Goal: Check status: Check status

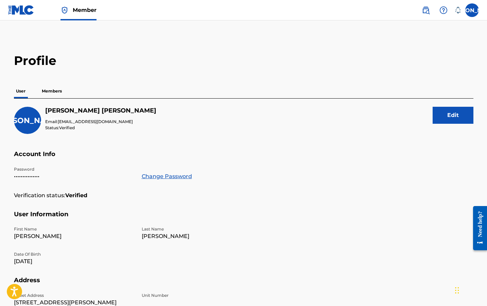
click at [73, 14] on link "Member" at bounding box center [78, 10] width 36 height 20
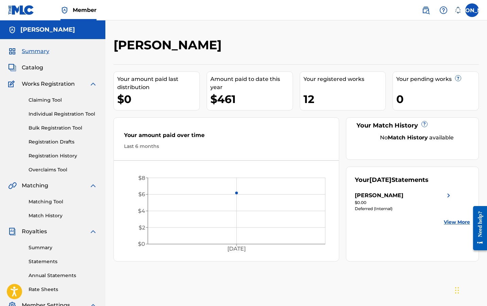
click at [46, 152] on link "Registration History" at bounding box center [63, 155] width 69 height 7
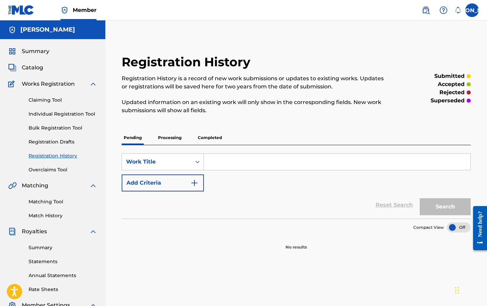
click at [174, 142] on p "Processing" at bounding box center [170, 137] width 28 height 14
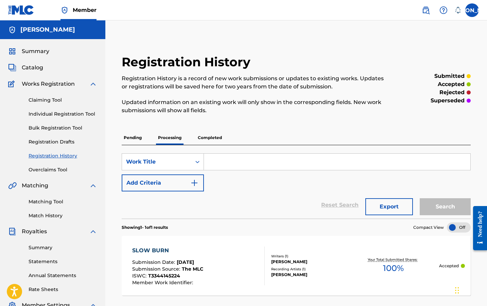
click at [203, 141] on p "Completed" at bounding box center [210, 137] width 28 height 14
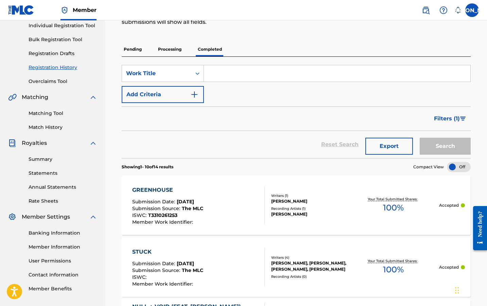
scroll to position [87, 0]
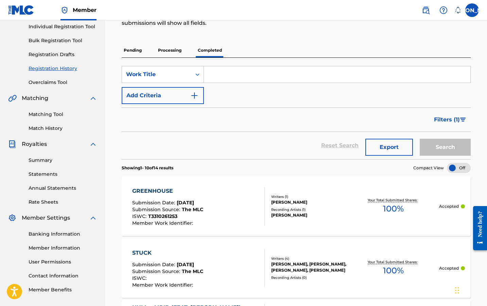
click at [168, 52] on p "Processing" at bounding box center [170, 50] width 28 height 14
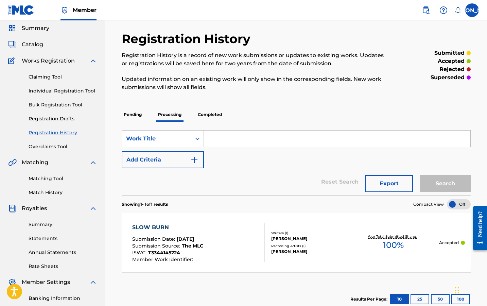
scroll to position [21, 0]
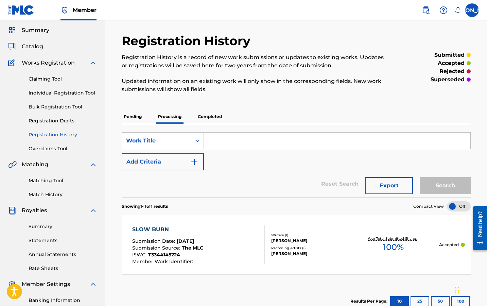
click at [49, 77] on link "Claiming Tool" at bounding box center [63, 78] width 69 height 7
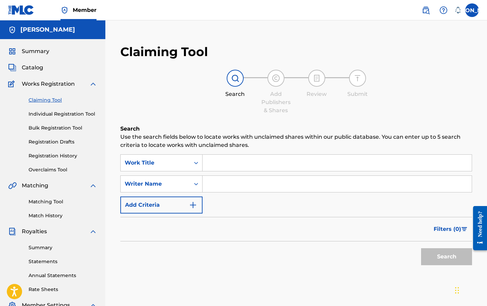
click at [216, 171] on div "SearchWithCriteria0b46862f-4afa-45e4-806e-f59fc3017b9c Work Title SearchWithCri…" at bounding box center [296, 183] width 352 height 59
click at [216, 165] on input "Search Form" at bounding box center [337, 163] width 269 height 16
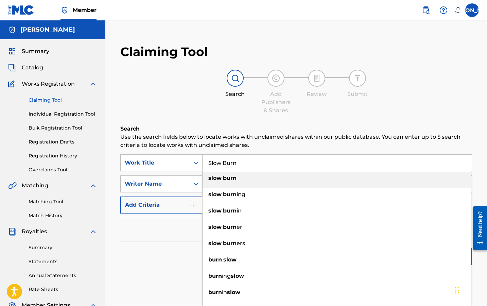
click at [224, 179] on strong "burn" at bounding box center [230, 178] width 14 height 6
type input "slow burn"
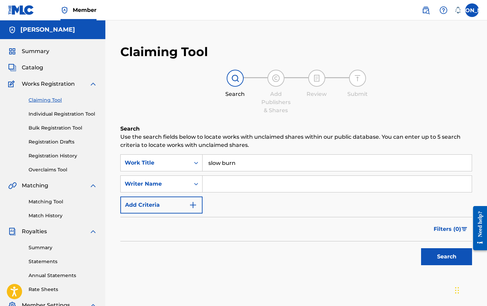
click at [223, 184] on input "Search Form" at bounding box center [337, 184] width 269 height 16
type input "[PERSON_NAME]"
click at [445, 265] on div "Search" at bounding box center [445, 254] width 54 height 27
click at [444, 258] on button "Search" at bounding box center [446, 256] width 51 height 17
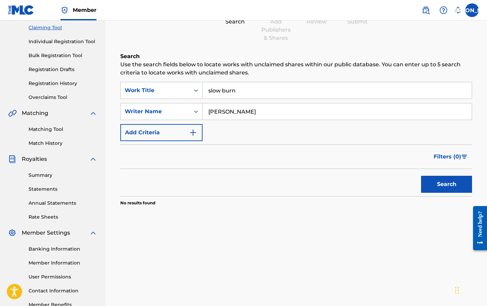
scroll to position [64, 0]
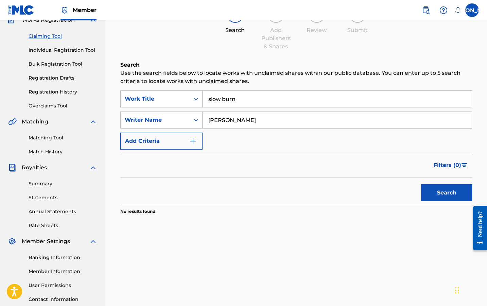
click at [237, 99] on input "slow burn" at bounding box center [337, 99] width 269 height 16
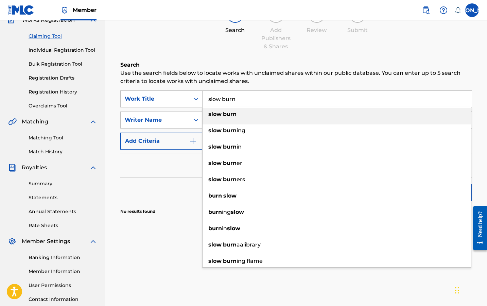
click at [237, 99] on input "slow burn" at bounding box center [337, 99] width 269 height 16
type input "J"
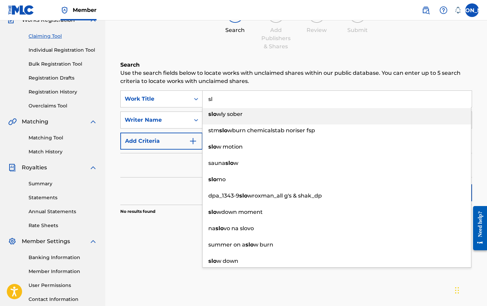
type input "s"
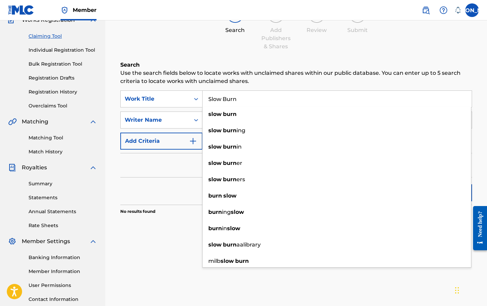
type input "Slow Burn"
click at [168, 267] on div "Claiming Tool Search Add Publishers & Shares Review Submit Search Use the searc…" at bounding box center [296, 148] width 382 height 351
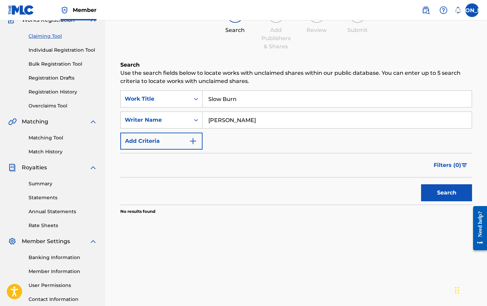
click at [448, 192] on button "Search" at bounding box center [446, 192] width 51 height 17
click at [441, 191] on button "Search" at bounding box center [446, 192] width 51 height 17
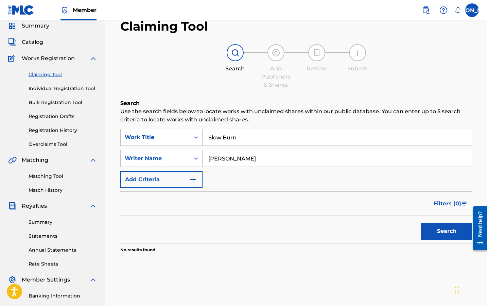
scroll to position [25, 0]
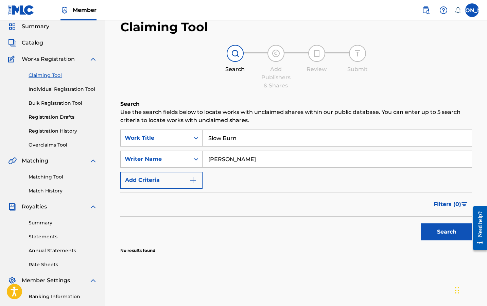
click at [56, 134] on link "Registration History" at bounding box center [63, 130] width 69 height 7
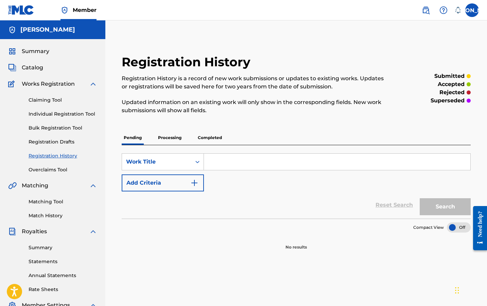
click at [160, 141] on p "Processing" at bounding box center [170, 137] width 28 height 14
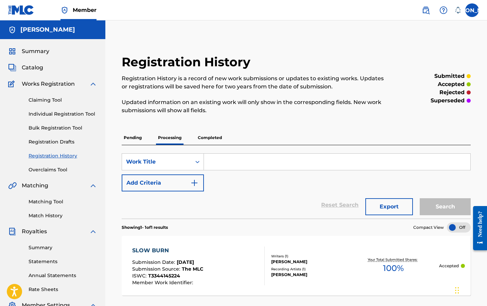
click at [215, 132] on p "Completed" at bounding box center [210, 137] width 28 height 14
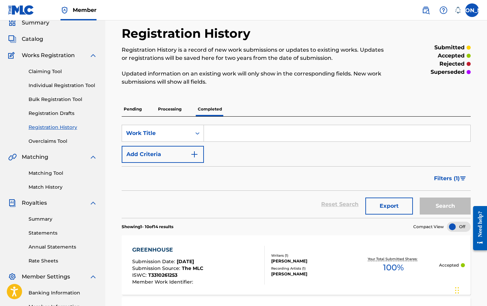
scroll to position [660, 0]
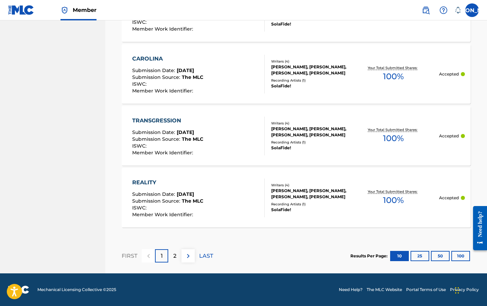
click at [174, 258] on p "2" at bounding box center [174, 256] width 3 height 8
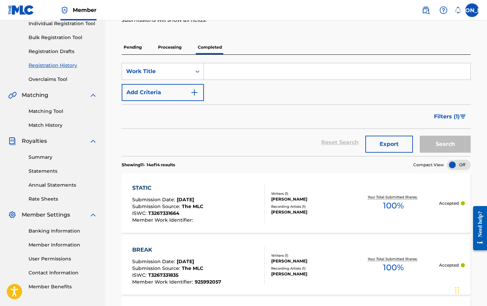
scroll to position [90, 0]
click at [173, 48] on p "Processing" at bounding box center [170, 47] width 28 height 14
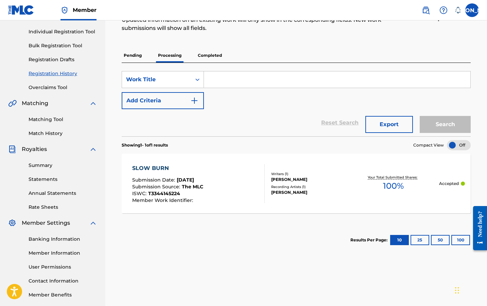
scroll to position [83, 0]
click at [159, 170] on div "SLOW BURN" at bounding box center [167, 168] width 71 height 8
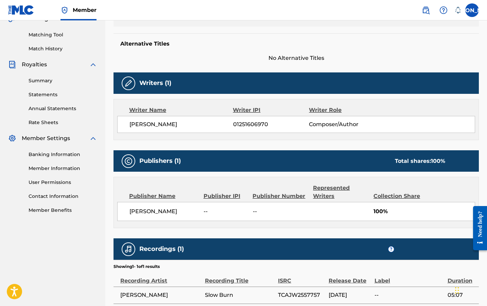
scroll to position [167, 0]
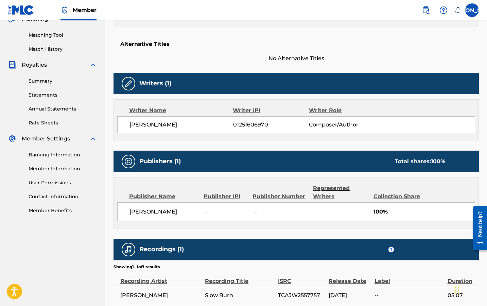
scroll to position [83, 0]
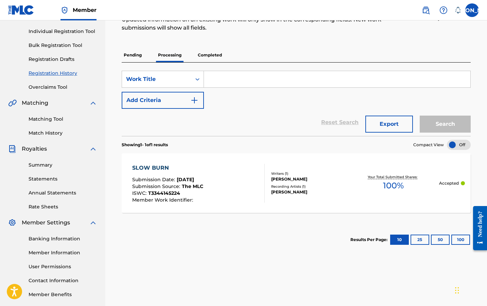
click at [182, 51] on p "Processing" at bounding box center [170, 55] width 28 height 14
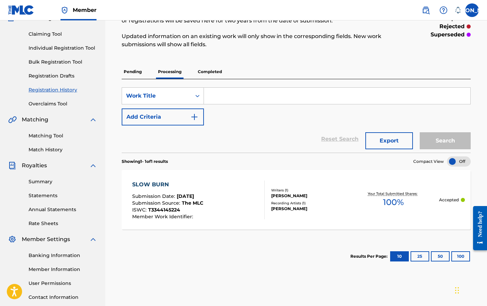
scroll to position [45, 0]
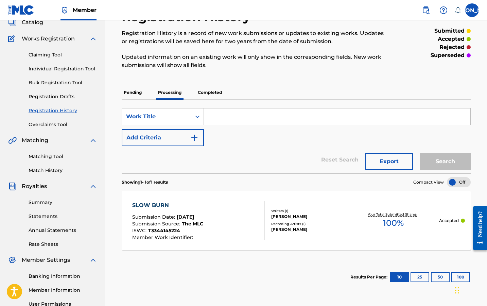
click at [206, 96] on p "Completed" at bounding box center [210, 92] width 28 height 14
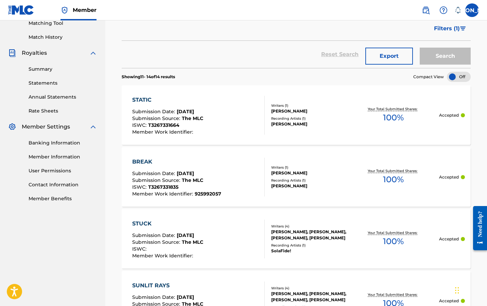
scroll to position [177, 0]
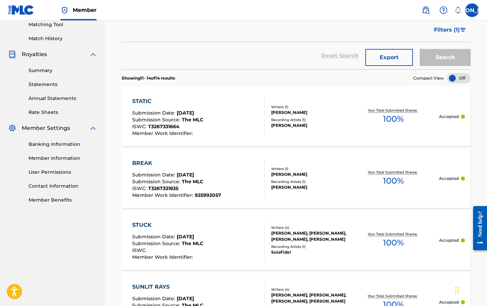
click at [146, 100] on div "STATIC" at bounding box center [167, 101] width 71 height 8
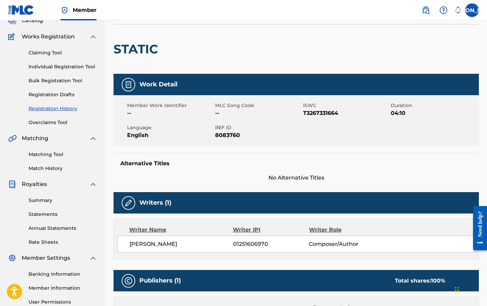
scroll to position [46, 0]
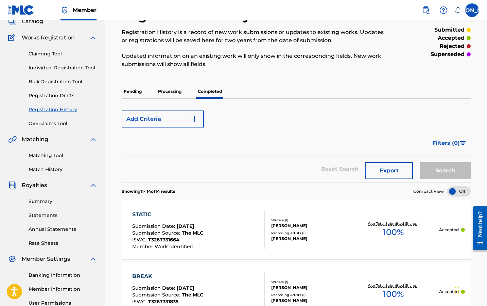
scroll to position [116, 0]
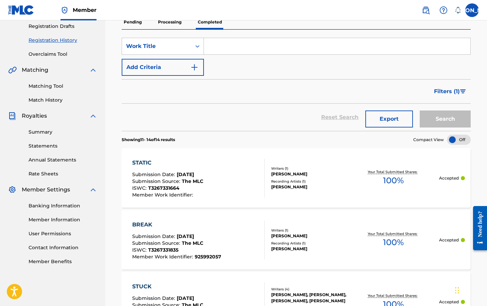
click at [175, 25] on p "Processing" at bounding box center [170, 22] width 28 height 14
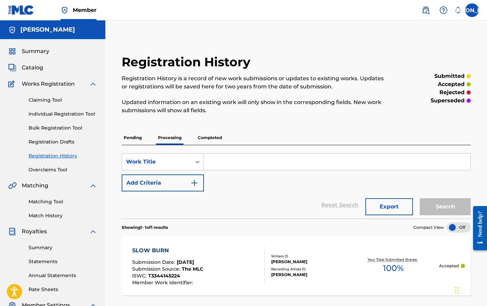
click at [205, 139] on p "Completed" at bounding box center [210, 137] width 28 height 14
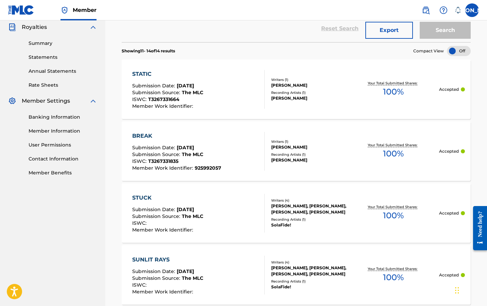
scroll to position [206, 0]
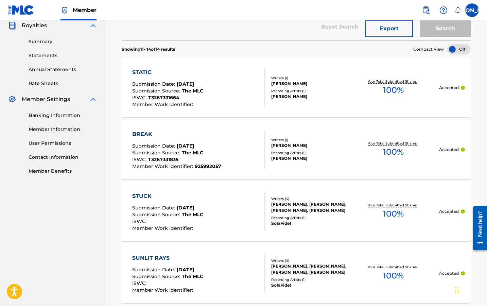
click at [147, 132] on div "BREAK" at bounding box center [176, 134] width 89 height 8
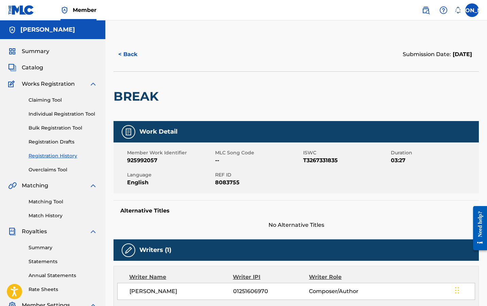
click at [34, 53] on span "Summary" at bounding box center [36, 51] width 28 height 8
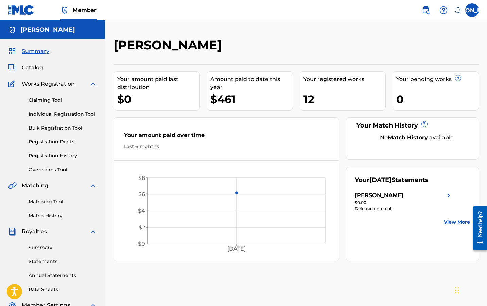
click at [327, 76] on div "Your registered works" at bounding box center [344, 79] width 82 height 8
click at [30, 68] on span "Catalog" at bounding box center [32, 68] width 21 height 8
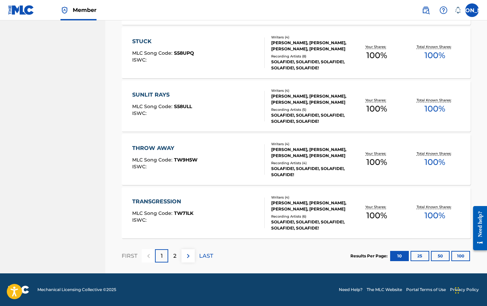
scroll to position [489, 0]
click at [176, 263] on div "FIRST 1 2 LAST" at bounding box center [167, 255] width 91 height 35
click at [176, 259] on p "2" at bounding box center [174, 256] width 3 height 8
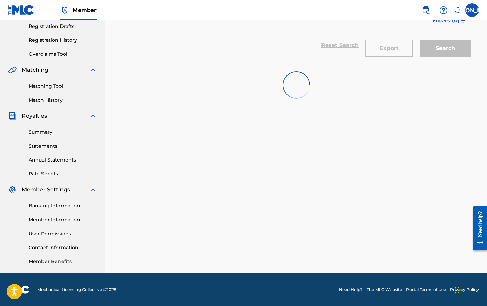
scroll to position [116, 0]
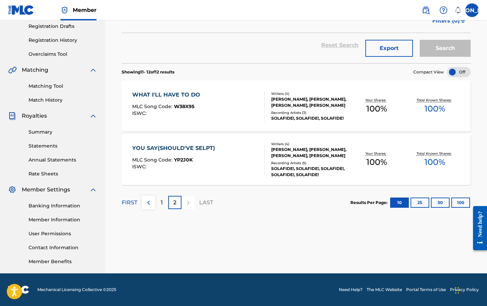
click at [159, 205] on div "1" at bounding box center [161, 202] width 13 height 13
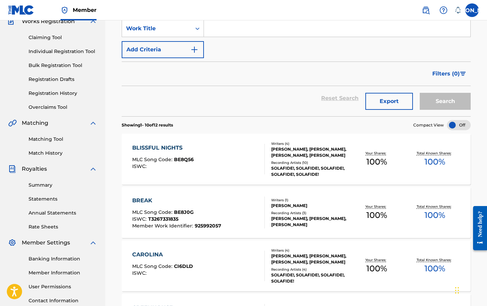
scroll to position [0, 0]
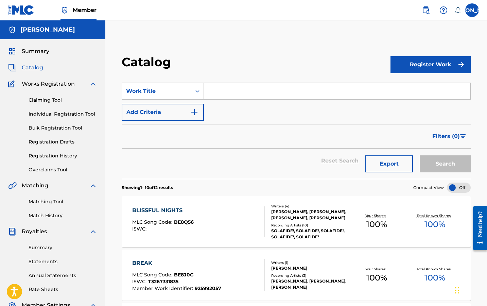
click at [224, 90] on input "Search Form" at bounding box center [337, 91] width 266 height 16
type input "Slow Burn"
click at [420, 155] on button "Search" at bounding box center [445, 163] width 51 height 17
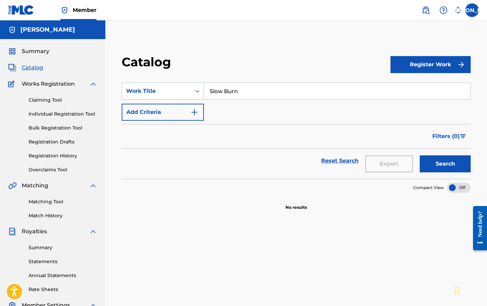
click at [52, 103] on link "Claiming Tool" at bounding box center [63, 100] width 69 height 7
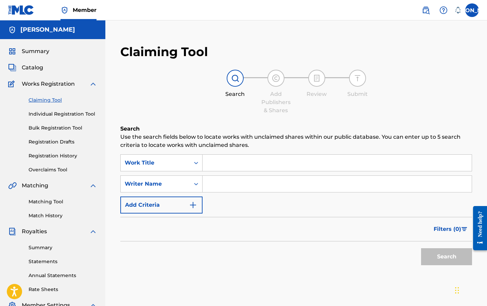
click at [57, 156] on link "Registration History" at bounding box center [63, 155] width 69 height 7
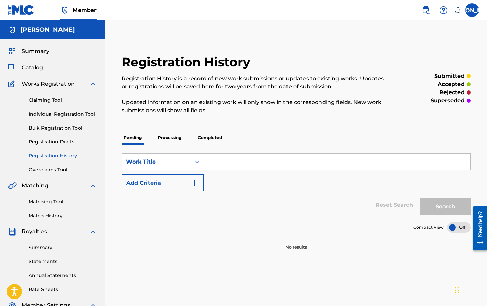
click at [162, 139] on p "Processing" at bounding box center [170, 137] width 28 height 14
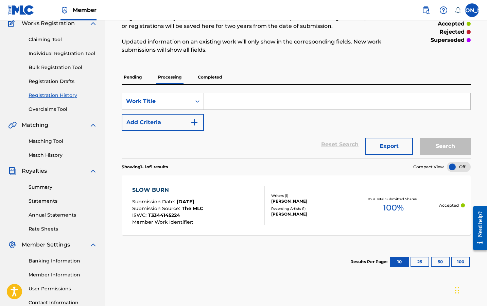
scroll to position [61, 0]
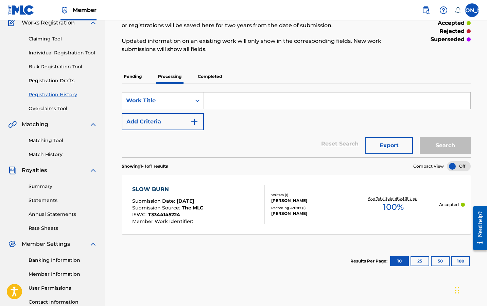
click at [153, 187] on div "SLOW BURN" at bounding box center [167, 189] width 71 height 8
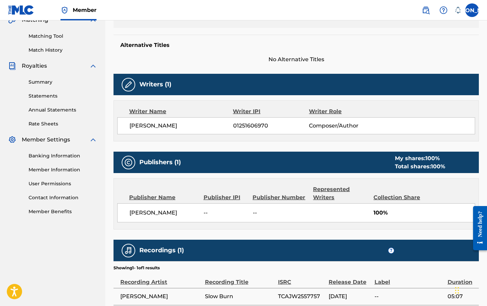
scroll to position [224, 0]
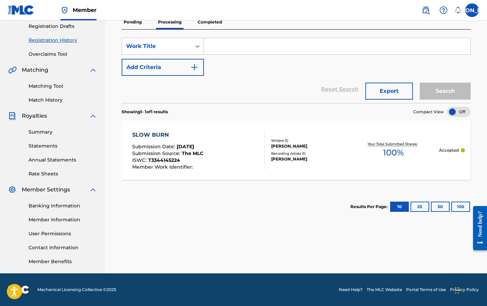
scroll to position [61, 0]
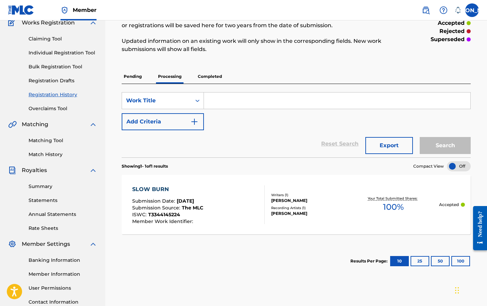
click at [198, 82] on p "Completed" at bounding box center [210, 76] width 28 height 14
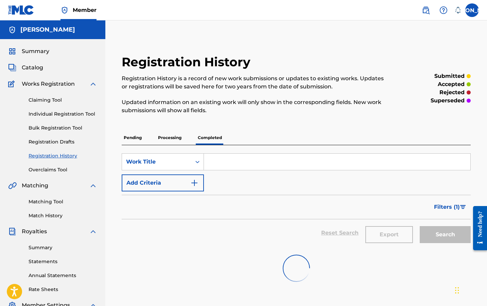
click at [168, 141] on p "Processing" at bounding box center [170, 137] width 28 height 14
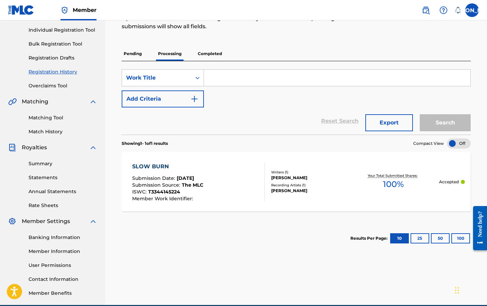
scroll to position [90, 0]
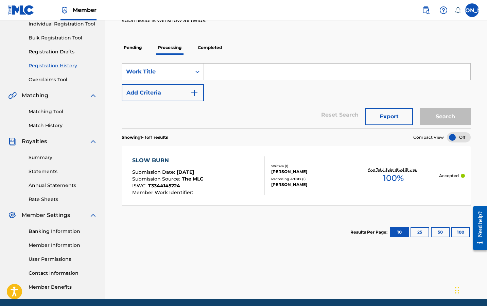
click at [206, 47] on p "Completed" at bounding box center [210, 47] width 28 height 14
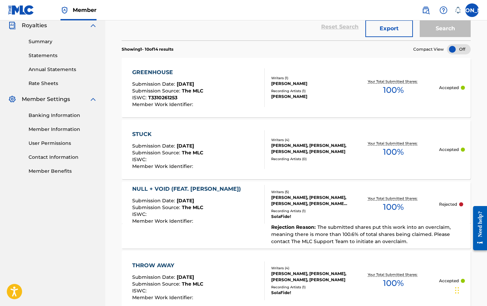
scroll to position [203, 0]
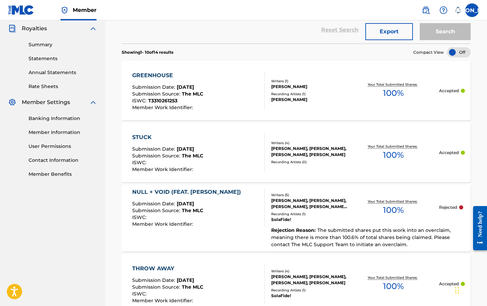
click at [162, 73] on div "GREENHOUSE" at bounding box center [167, 75] width 71 height 8
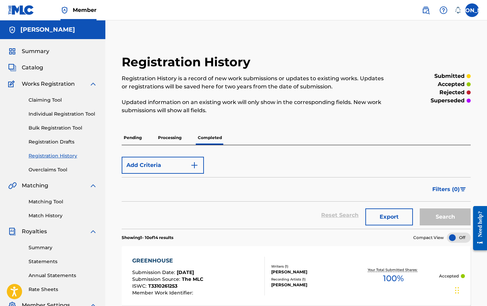
scroll to position [116, 0]
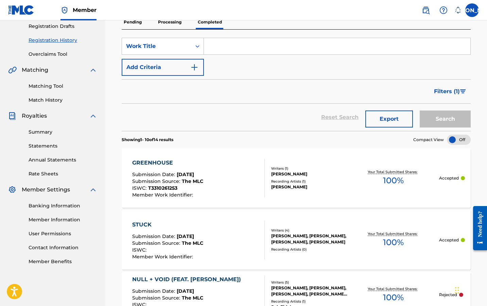
click at [166, 27] on p "Processing" at bounding box center [170, 22] width 28 height 14
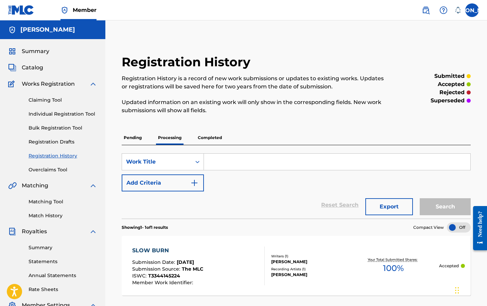
click at [144, 250] on div "SLOW BURN" at bounding box center [167, 250] width 71 height 8
